Goal: Information Seeking & Learning: Learn about a topic

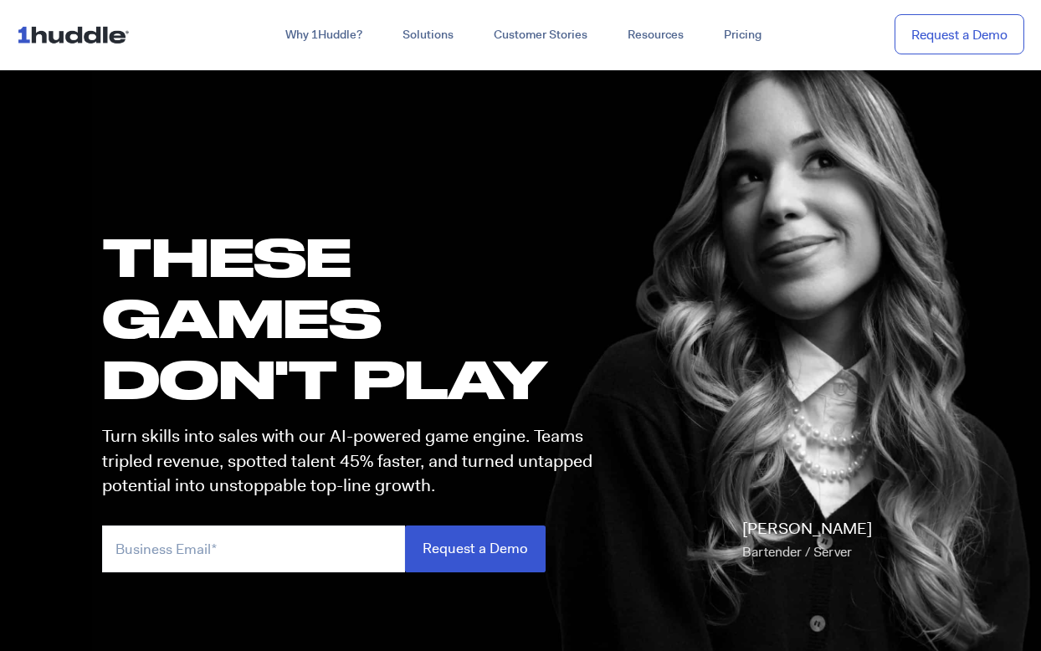
scroll to position [11, 0]
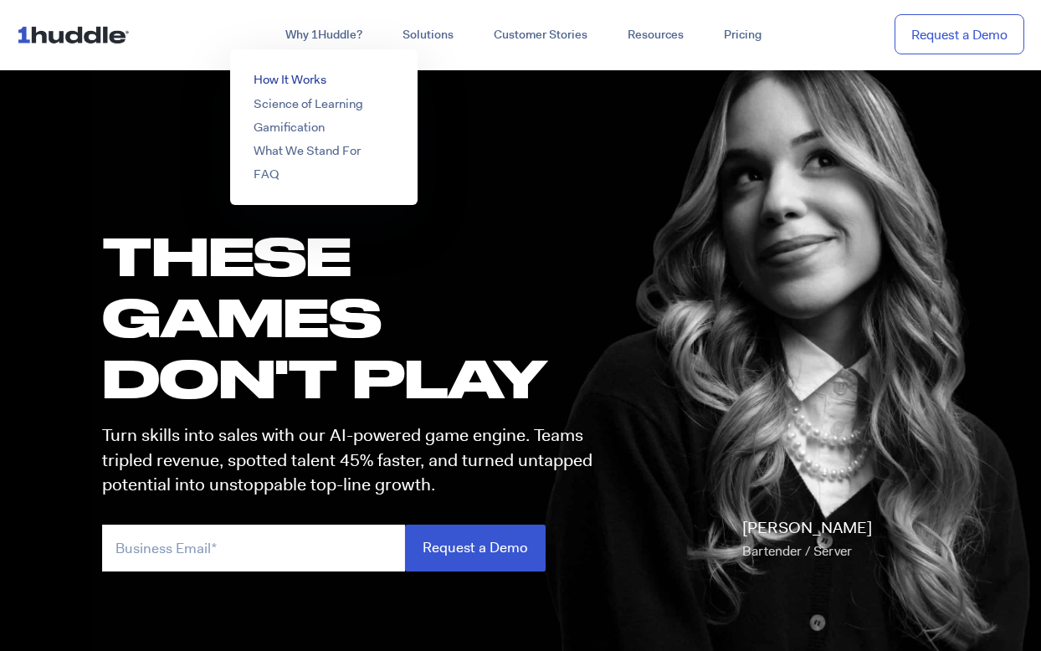
click at [286, 80] on link "How It Works" at bounding box center [290, 79] width 73 height 17
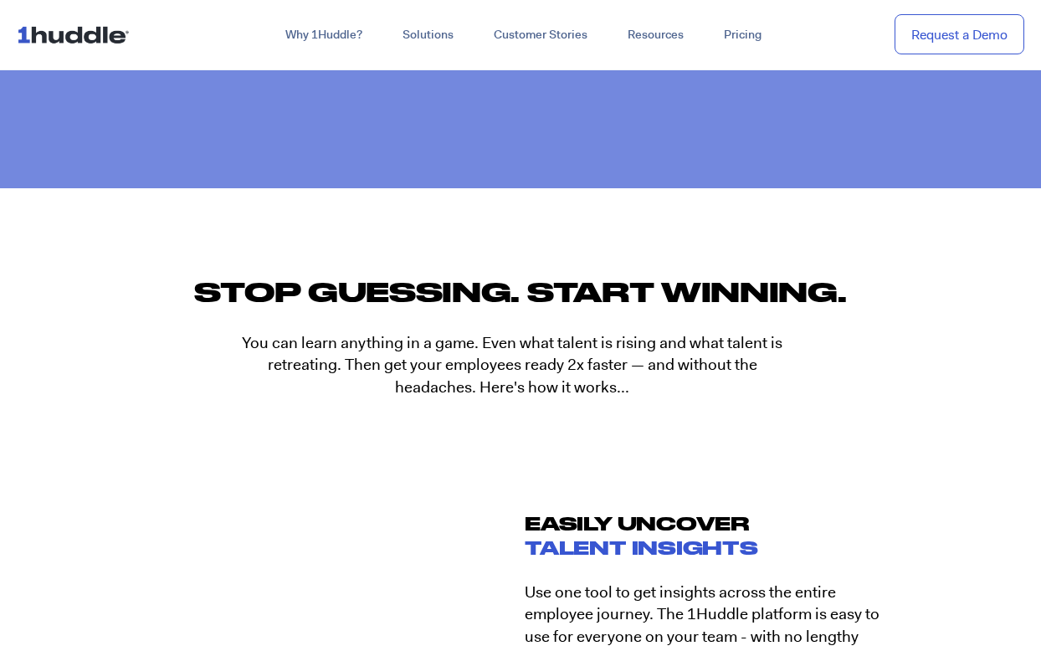
scroll to position [1780, 0]
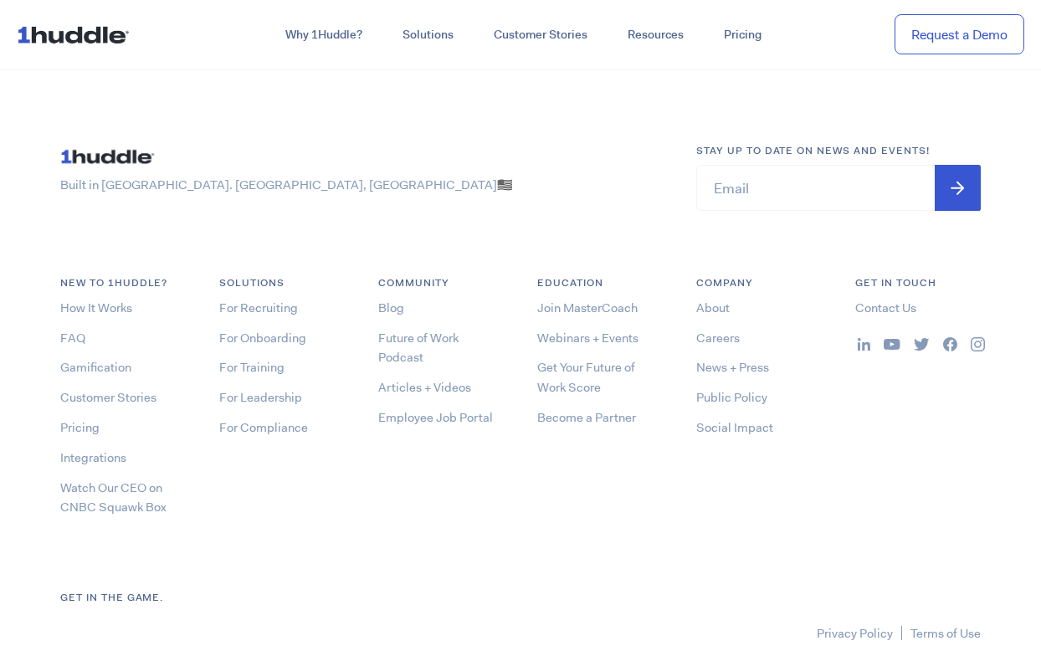
scroll to position [8993, 0]
